Goal: Task Accomplishment & Management: Use online tool/utility

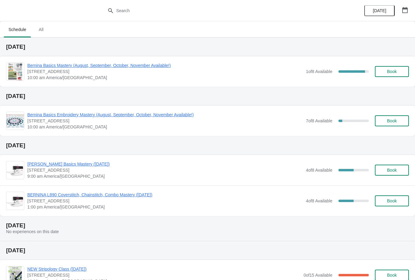
click at [79, 117] on span "Bernina Basics Embroidery Mastery (August, September, October, November Availab…" at bounding box center [165, 115] width 276 height 6
click at [72, 67] on span "Bernina Basics Mastery (August, September, October, November Available!)" at bounding box center [165, 65] width 276 height 6
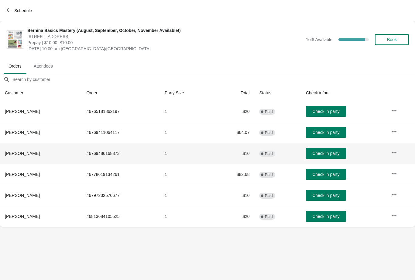
click at [19, 152] on span "[PERSON_NAME]" at bounding box center [22, 153] width 35 height 5
click at [7, 9] on icon "button" at bounding box center [9, 10] width 5 height 5
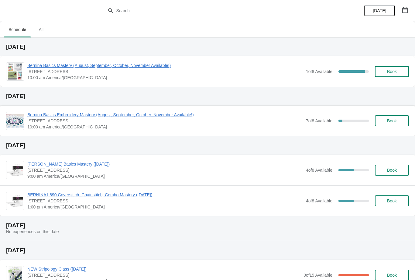
click at [41, 30] on span "All" at bounding box center [40, 29] width 15 height 11
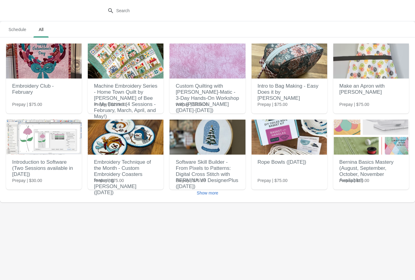
click at [12, 28] on span "Schedule" at bounding box center [17, 29] width 27 height 11
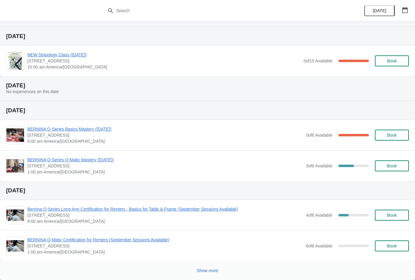
scroll to position [214, 0]
click at [208, 271] on span "Show more" at bounding box center [208, 270] width 22 height 5
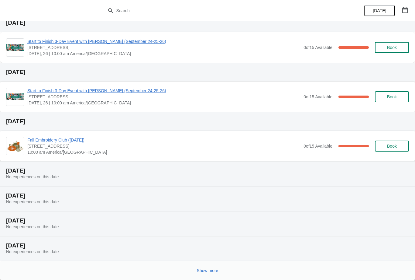
scroll to position [510, 0]
click at [211, 272] on span "Show more" at bounding box center [208, 270] width 22 height 5
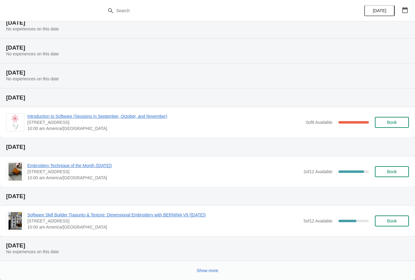
scroll to position [783, 0]
click at [201, 270] on span "Show more" at bounding box center [208, 270] width 22 height 5
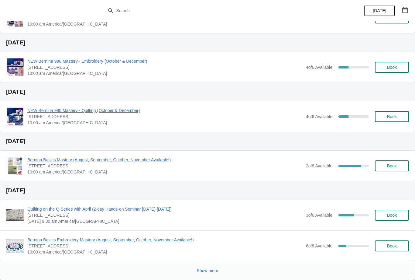
scroll to position [1134, 0]
click at [96, 241] on span "Bernina Basics Embroidery Mastery (August, September, October, November Availab…" at bounding box center [165, 239] width 276 height 6
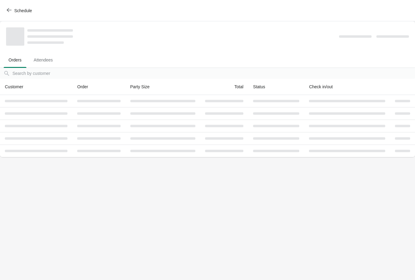
scroll to position [0, 0]
